Goal: Information Seeking & Learning: Learn about a topic

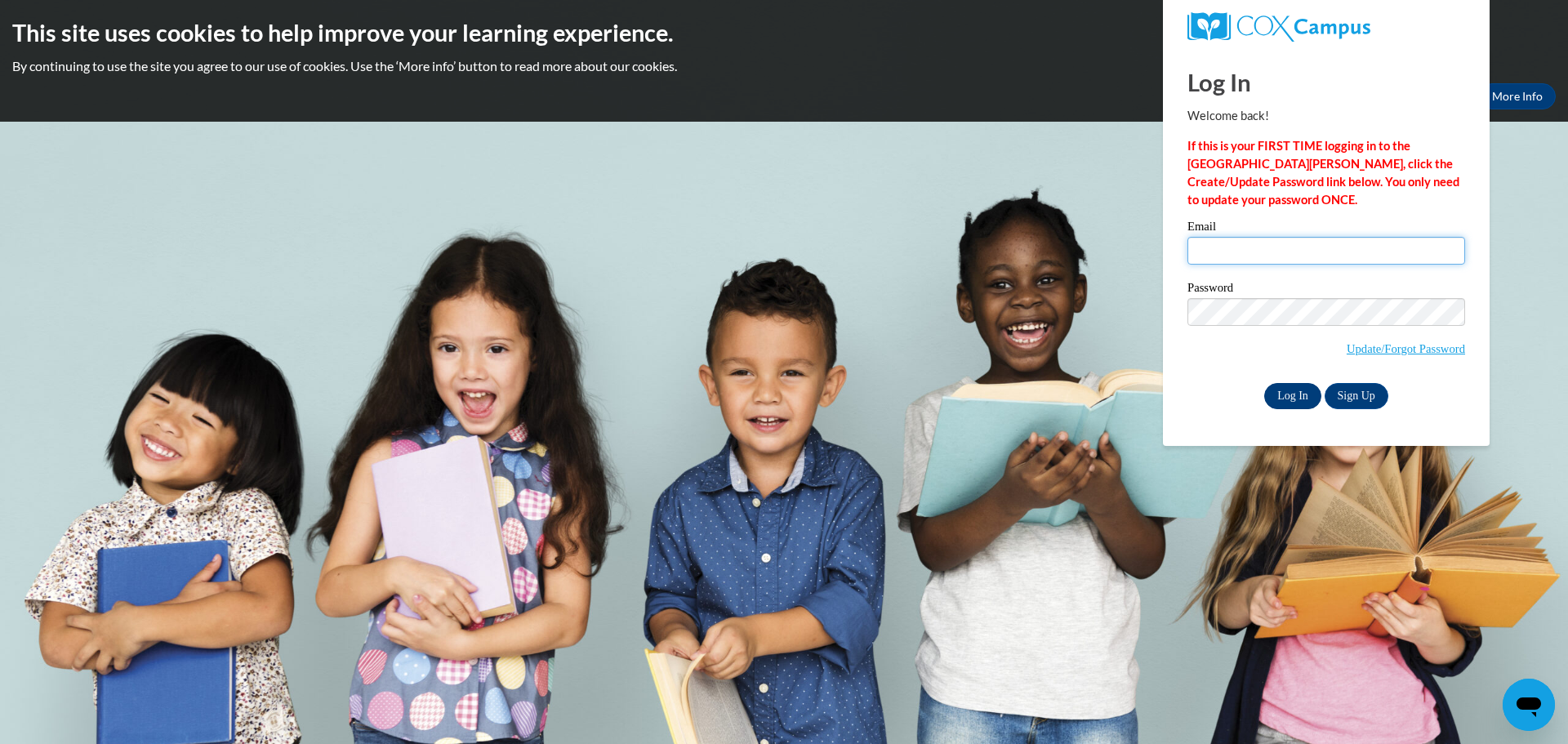
type input "kristin.alvarado@gmail.com"
click at [1286, 400] on input "Log In" at bounding box center [1293, 395] width 57 height 26
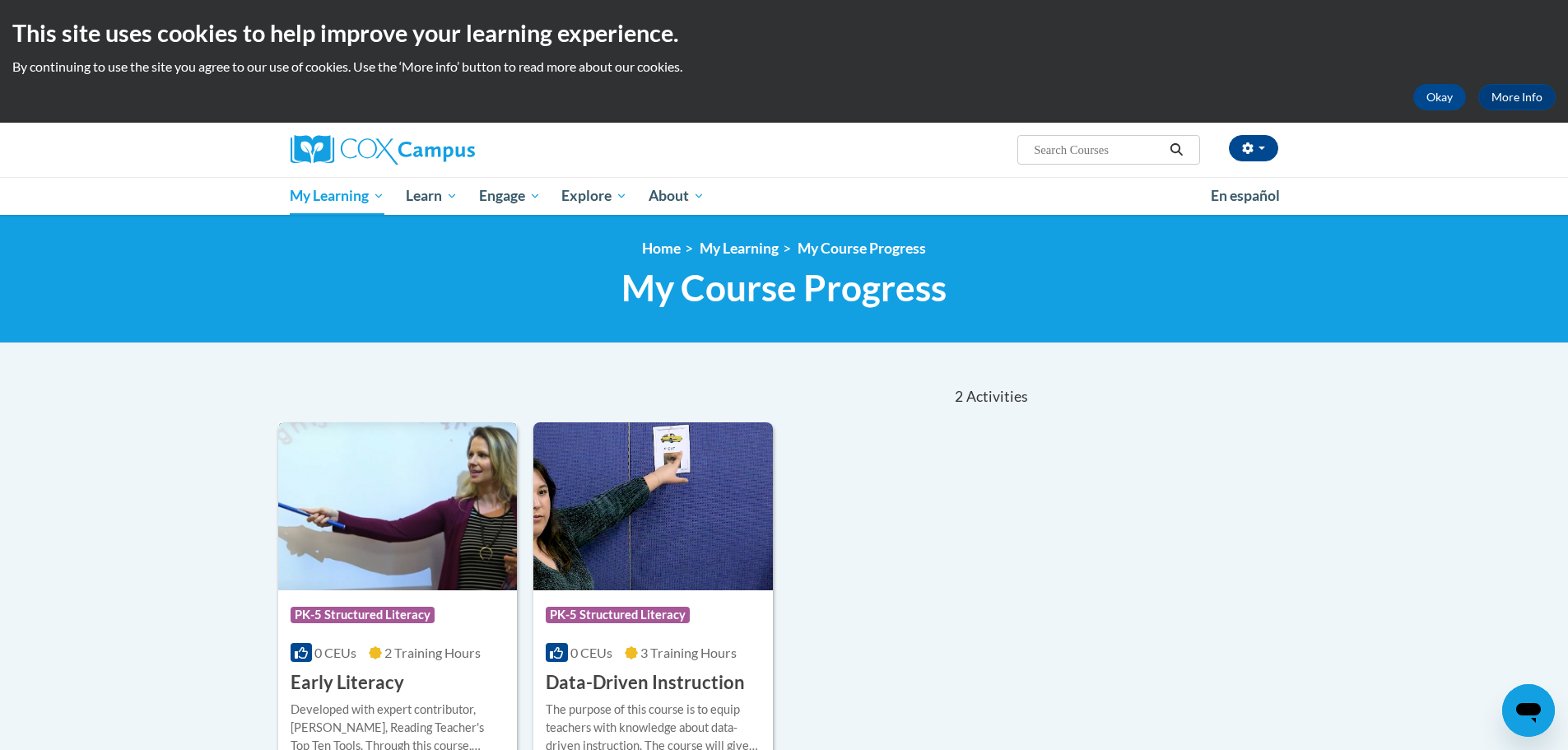
click at [438, 521] on img at bounding box center [398, 505] width 240 height 168
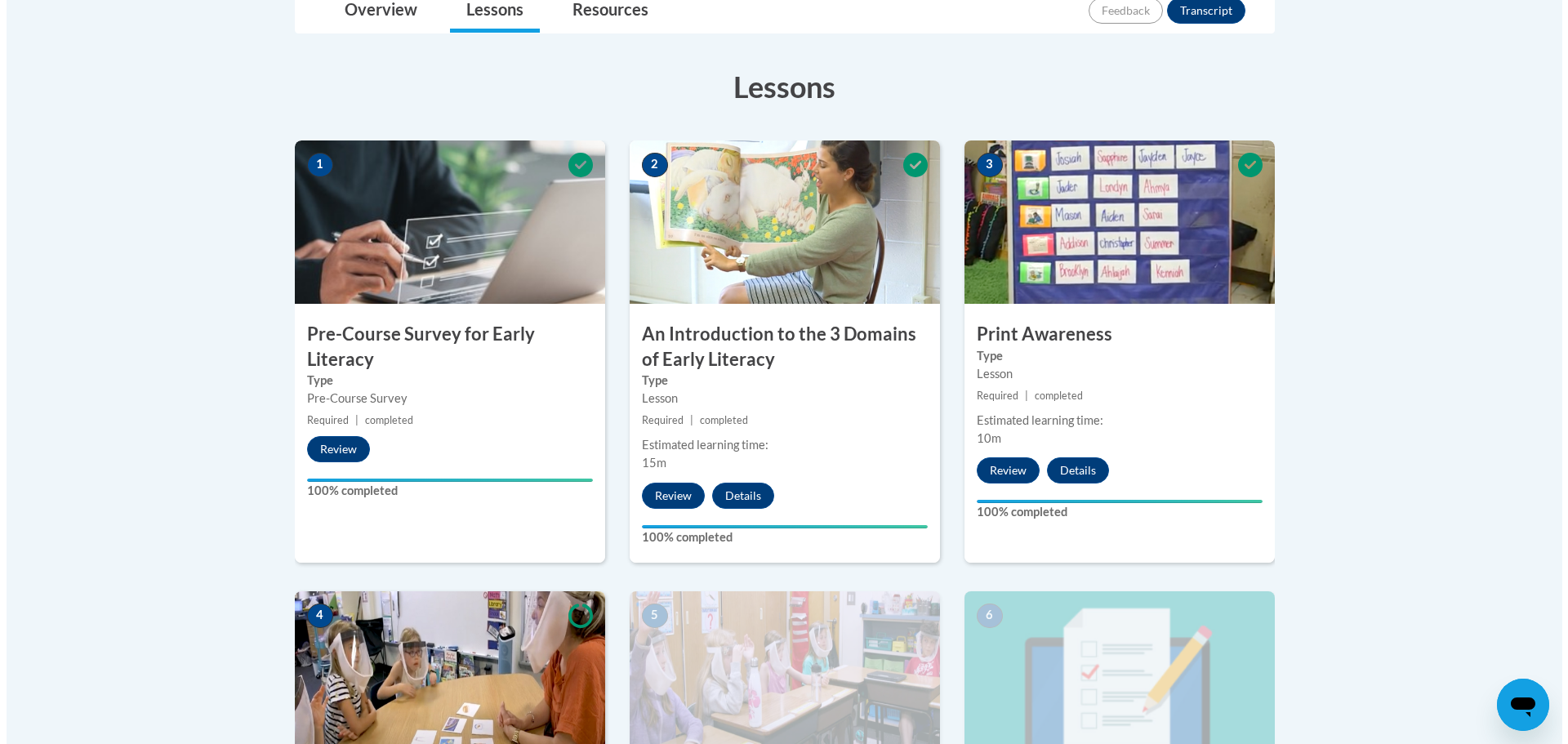
scroll to position [734, 0]
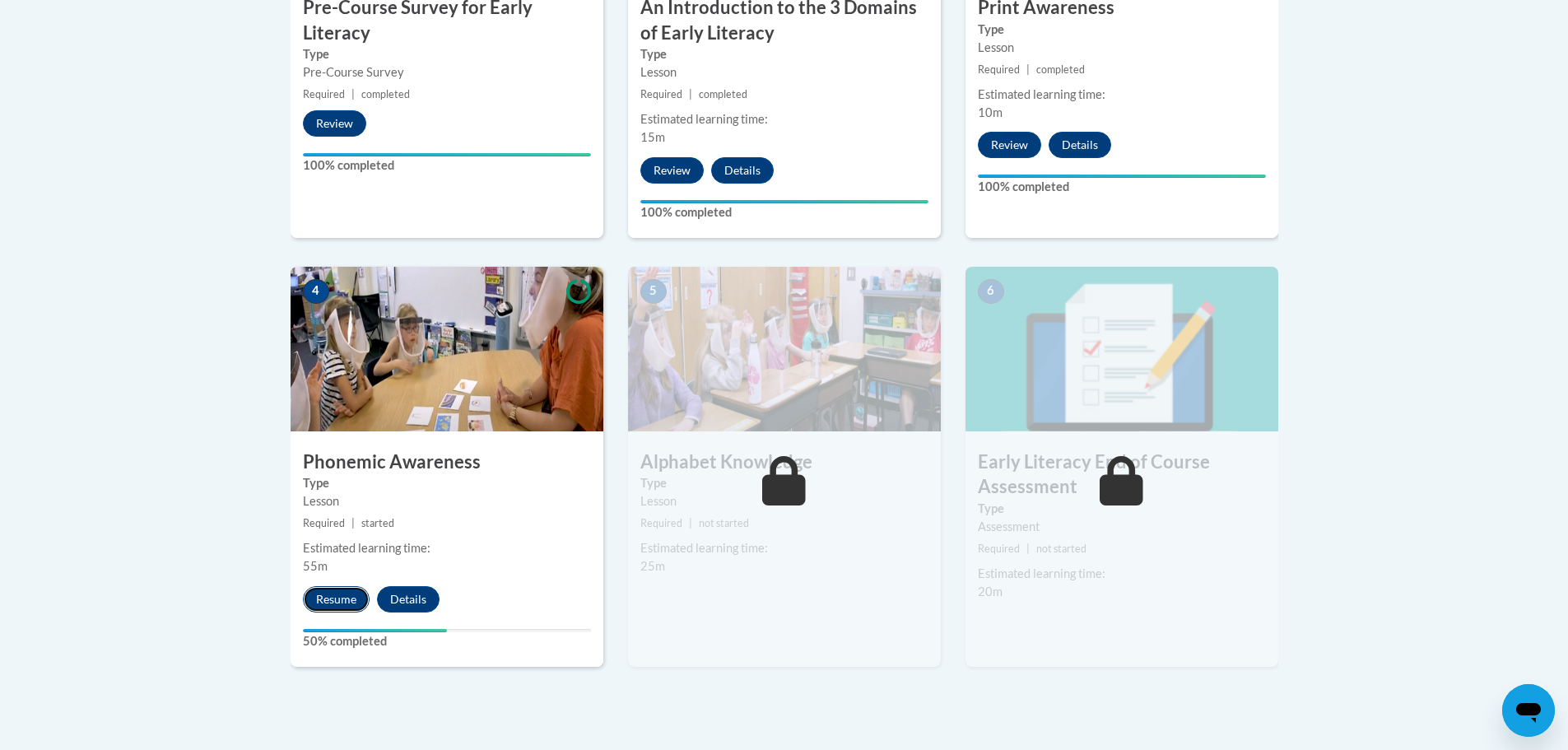
click at [344, 592] on button "Resume" at bounding box center [336, 598] width 66 height 26
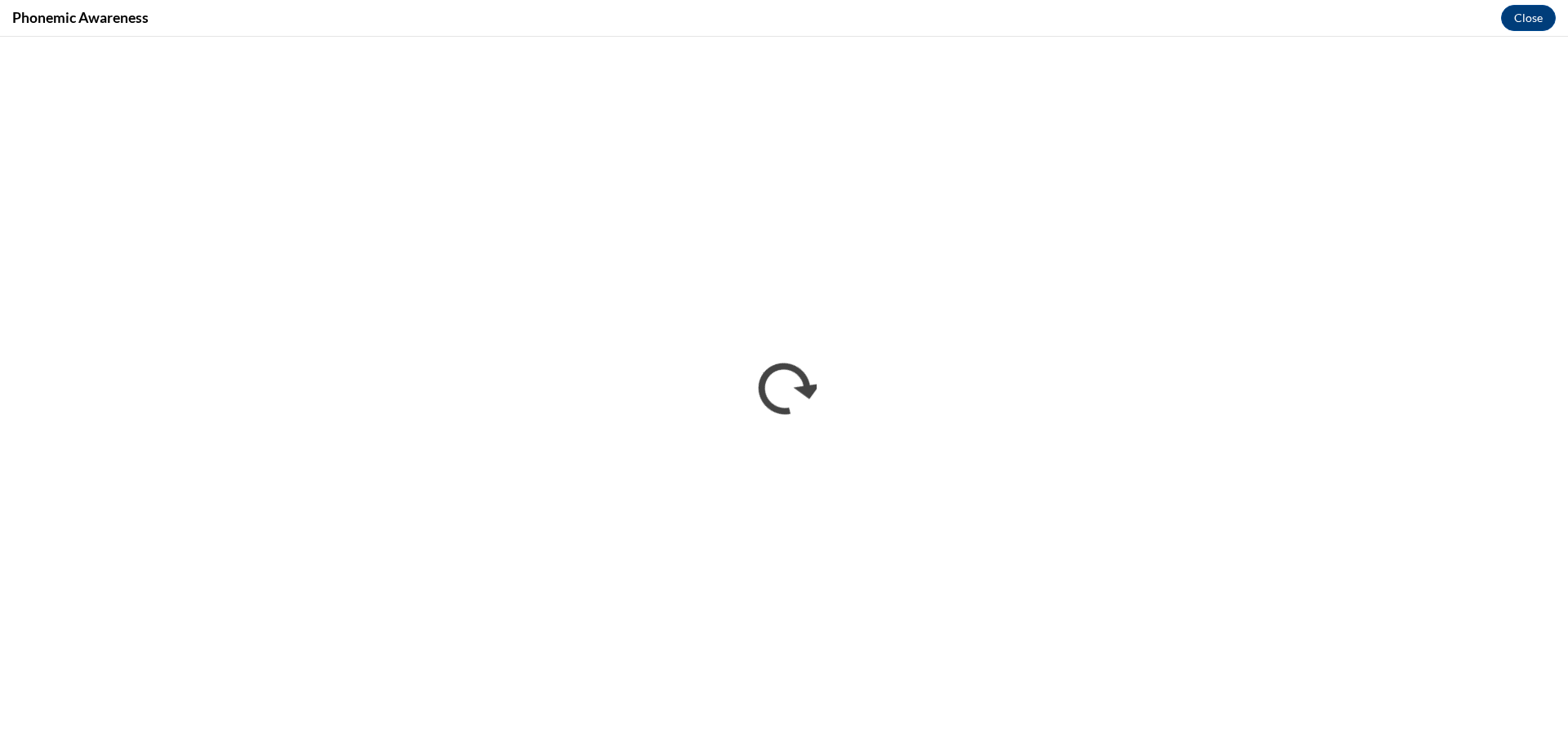
scroll to position [0, 0]
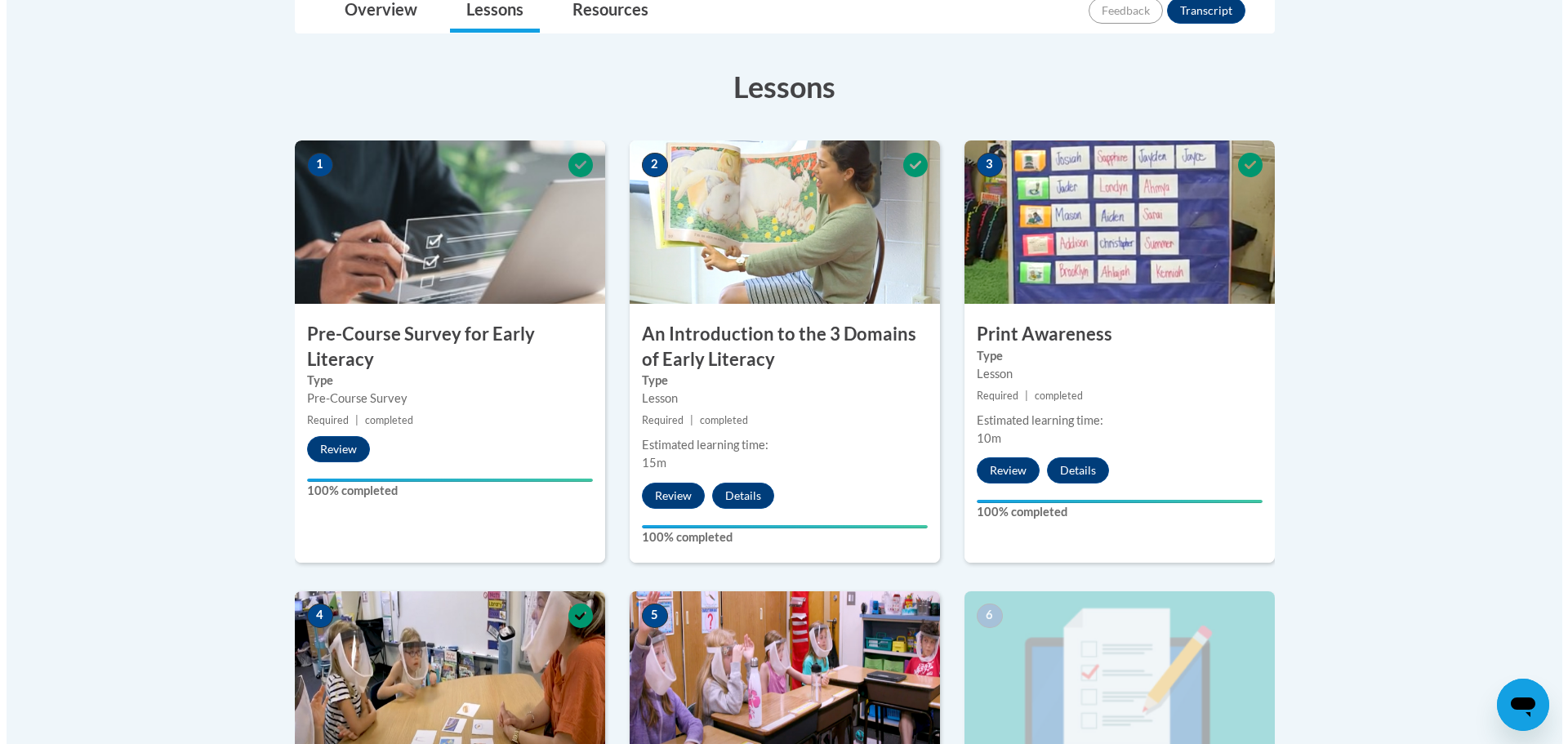
scroll to position [734, 0]
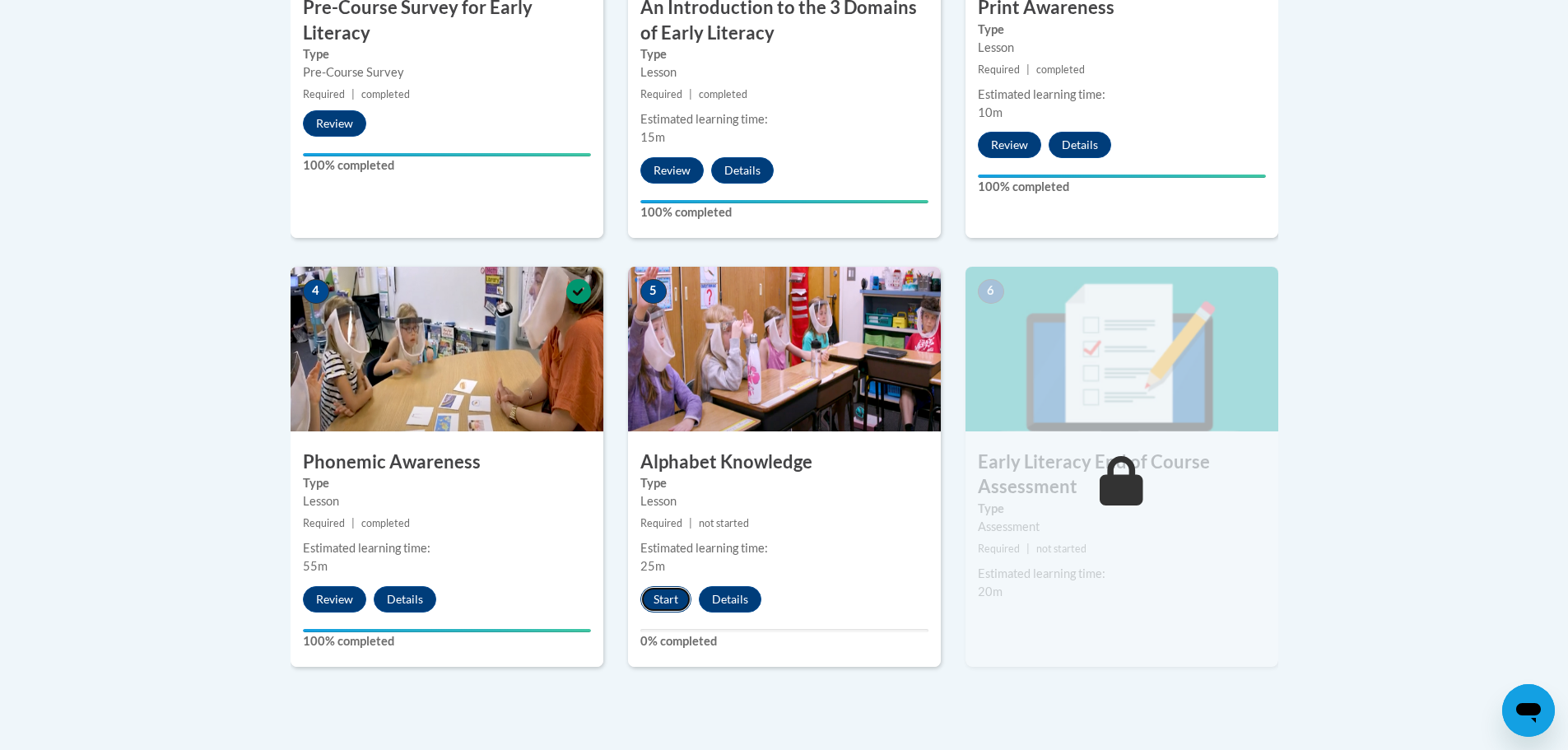
click at [665, 597] on button "Start" at bounding box center [666, 598] width 51 height 26
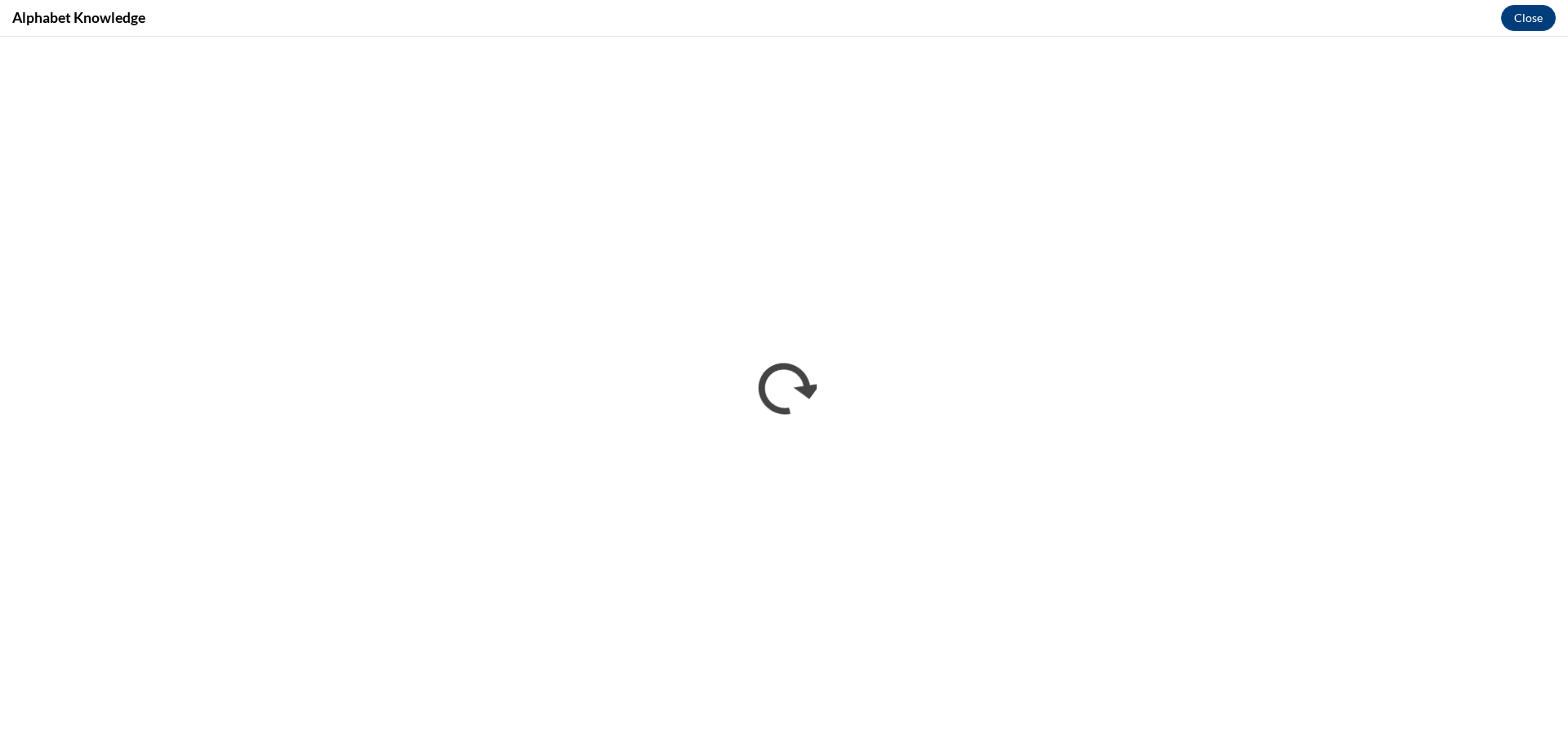
scroll to position [0, 0]
